Goal: Task Accomplishment & Management: Complete application form

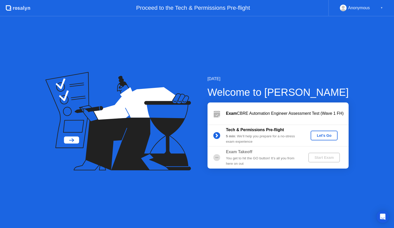
click at [316, 136] on div "Let's Go" at bounding box center [323, 135] width 23 height 4
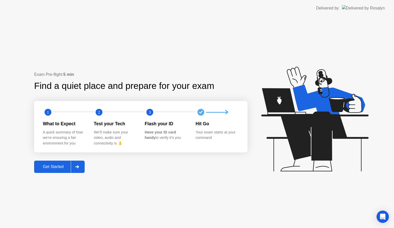
click at [61, 167] on div "Get Started" at bounding box center [53, 166] width 35 height 5
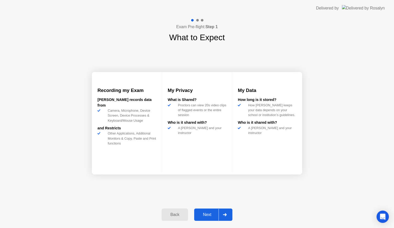
click at [209, 213] on div "Next" at bounding box center [207, 214] width 23 height 5
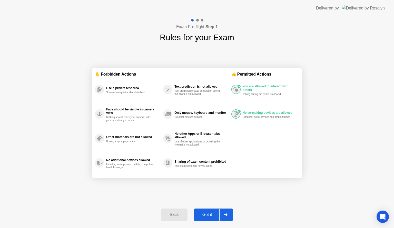
click at [200, 215] on div "Got it" at bounding box center [207, 214] width 24 height 5
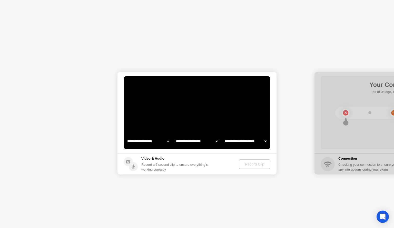
select select "**********"
select select "*******"
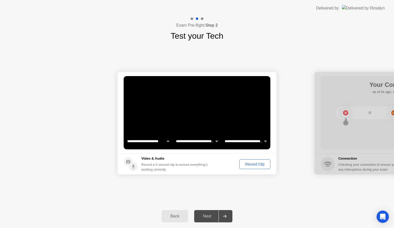
click at [193, 142] on select "**********" at bounding box center [197, 141] width 44 height 10
click at [250, 140] on select "**********" at bounding box center [245, 141] width 44 height 10
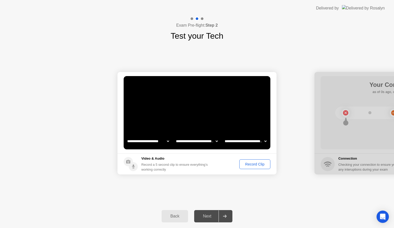
click at [251, 165] on div "Record Clip" at bounding box center [254, 164] width 27 height 4
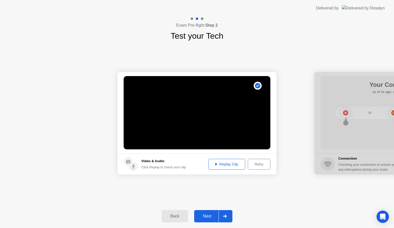
click at [223, 166] on div "Replay Clip" at bounding box center [226, 164] width 33 height 4
click at [208, 213] on button "Next" at bounding box center [213, 216] width 38 height 12
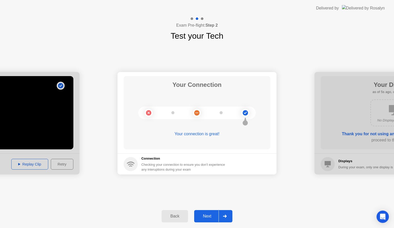
click at [212, 215] on div "Next" at bounding box center [207, 216] width 23 height 5
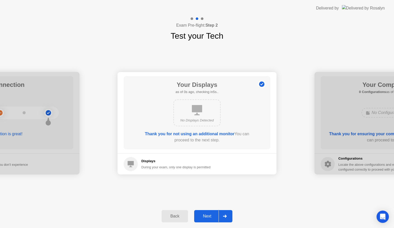
click at [212, 214] on div "Next" at bounding box center [207, 216] width 23 height 5
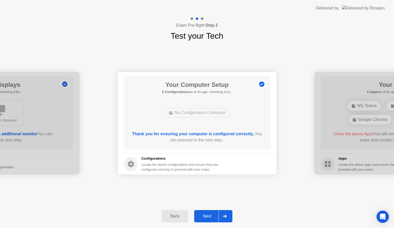
click at [207, 215] on div "Next" at bounding box center [207, 216] width 23 height 5
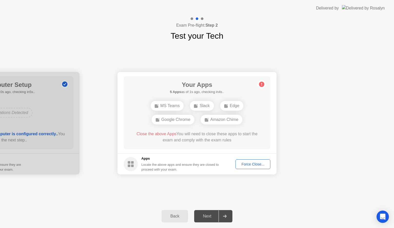
click at [253, 162] on div "Force Close..." at bounding box center [252, 164] width 31 height 4
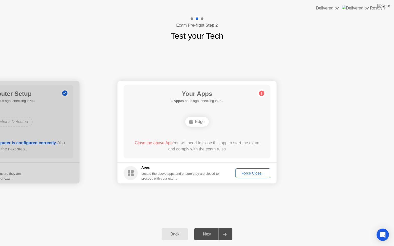
click at [258, 171] on div "Force Close..." at bounding box center [252, 173] width 31 height 4
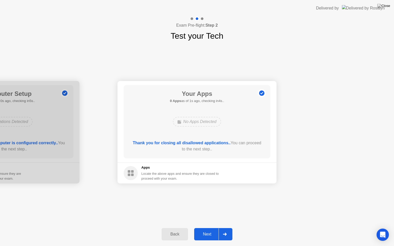
click at [205, 228] on div "Next" at bounding box center [207, 234] width 23 height 5
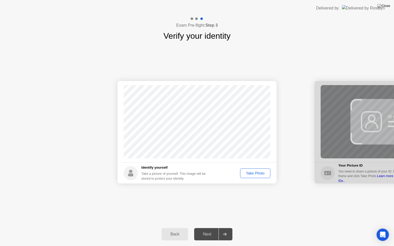
click at [254, 172] on div "Take Photo" at bounding box center [255, 173] width 27 height 4
click at [254, 172] on div "Retake" at bounding box center [258, 173] width 20 height 4
click at [256, 173] on div "Take Photo" at bounding box center [255, 173] width 27 height 4
click at [208, 228] on div "Next" at bounding box center [207, 234] width 23 height 5
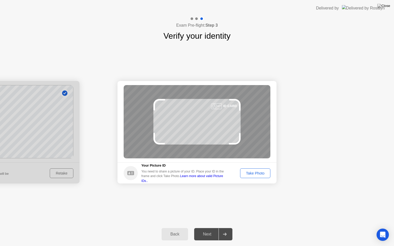
click at [252, 174] on div "Take Photo" at bounding box center [255, 173] width 27 height 4
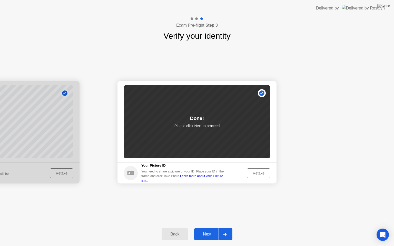
click at [210, 228] on div "Next" at bounding box center [207, 234] width 23 height 5
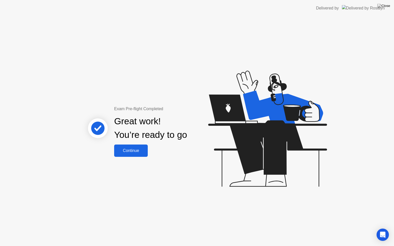
click at [141, 153] on div "Continue" at bounding box center [131, 150] width 30 height 5
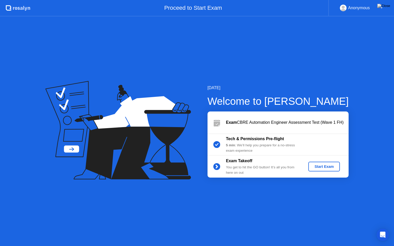
click at [324, 167] on div "Start Exam" at bounding box center [323, 166] width 27 height 4
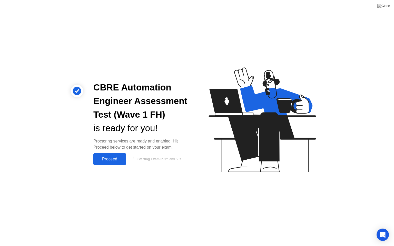
click at [100, 161] on div "Proceed" at bounding box center [109, 159] width 29 height 5
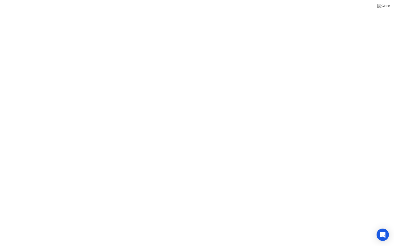
click div "Got it!"
click at [241, 228] on button "Exam Rules" at bounding box center [243, 237] width 27 height 5
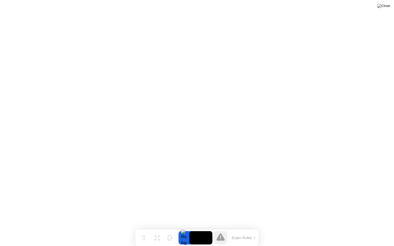
click at [239, 228] on button "Exam Rules" at bounding box center [243, 237] width 27 height 5
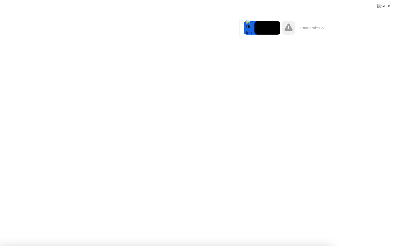
click at [287, 29] on icon at bounding box center [288, 26] width 8 height 7
click at [249, 30] on div at bounding box center [248, 27] width 11 height 13
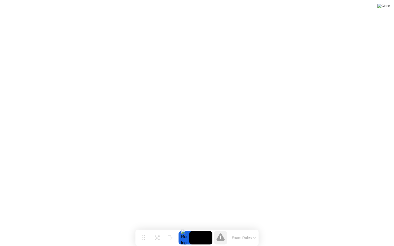
click at [387, 7] on img at bounding box center [383, 6] width 13 height 4
